Goal: Task Accomplishment & Management: Manage account settings

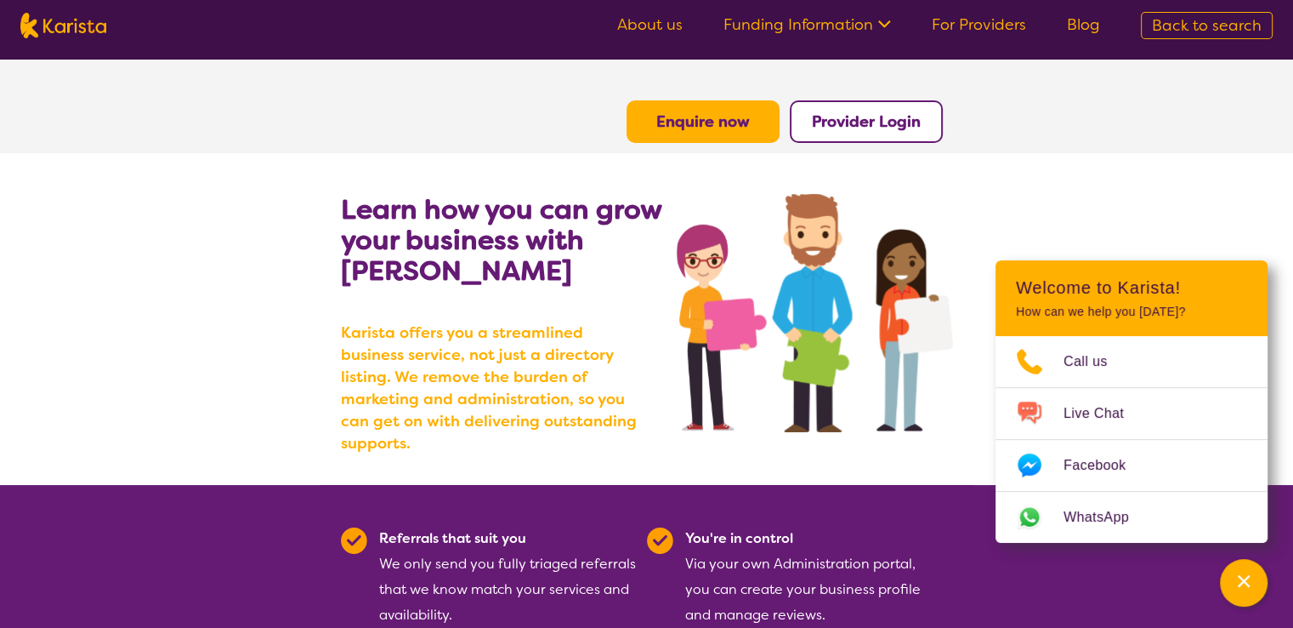
click at [867, 115] on b "Provider Login" at bounding box center [866, 121] width 109 height 20
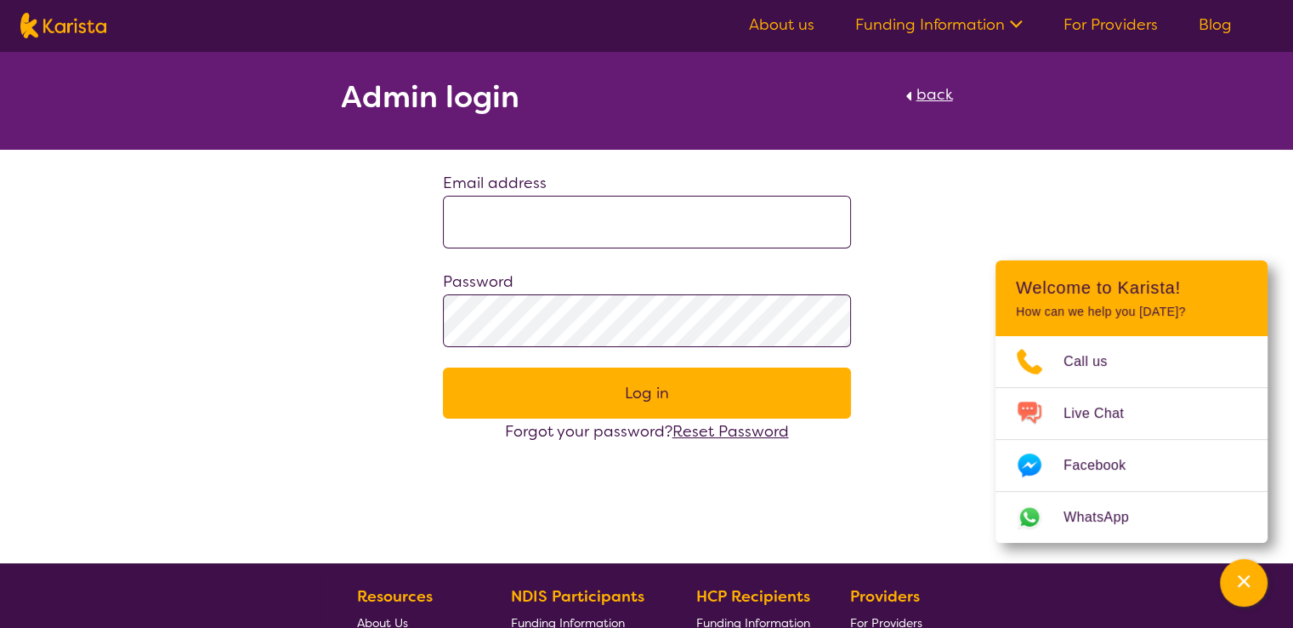
click at [623, 213] on input at bounding box center [647, 222] width 408 height 53
type input "**********"
